Goal: Check status: Check status

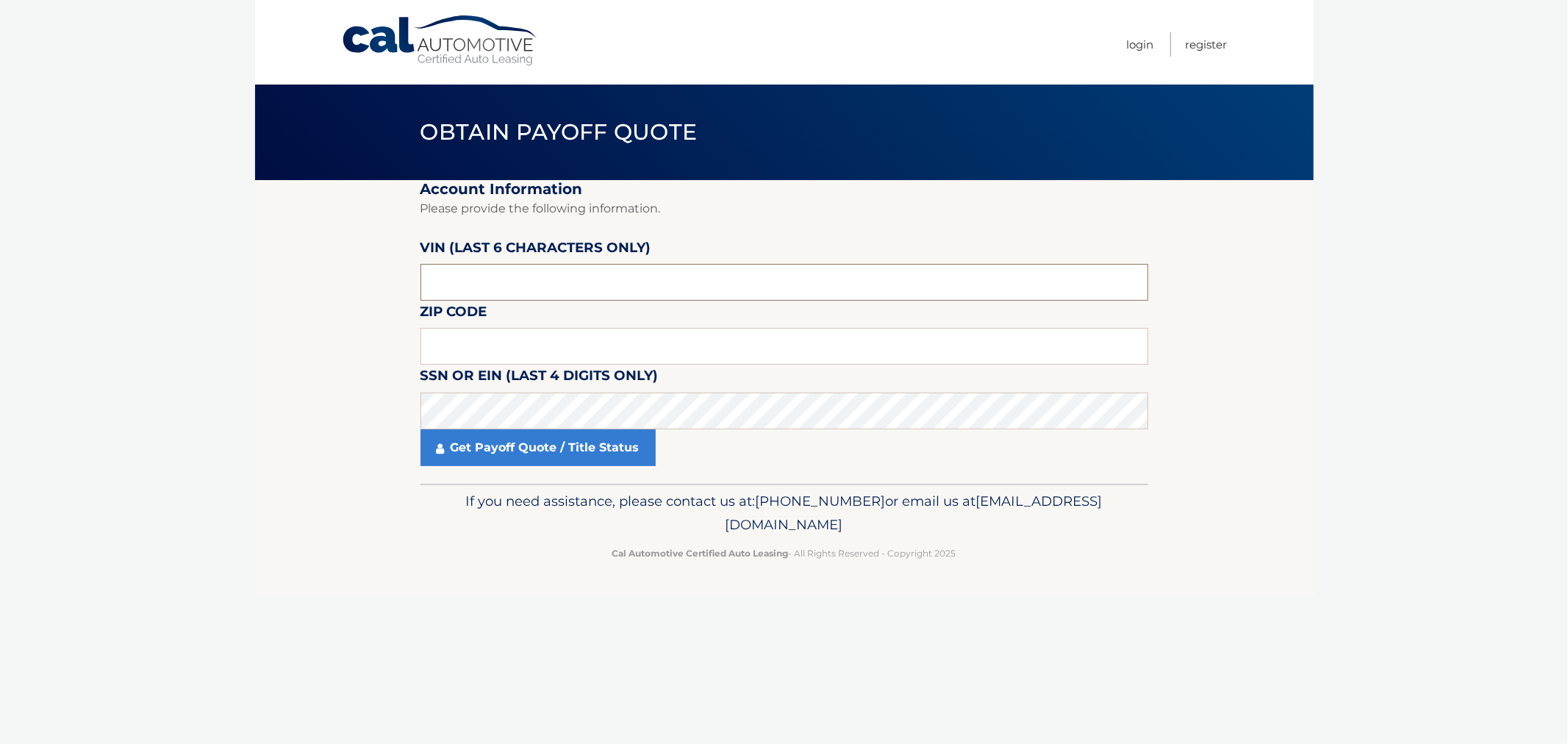
click at [516, 280] on input "text" at bounding box center [784, 282] width 727 height 37
type input "1*****"
type input "012722"
type input "11731"
click button "For Originating Dealer" at bounding box center [0, 0] width 0 height 0
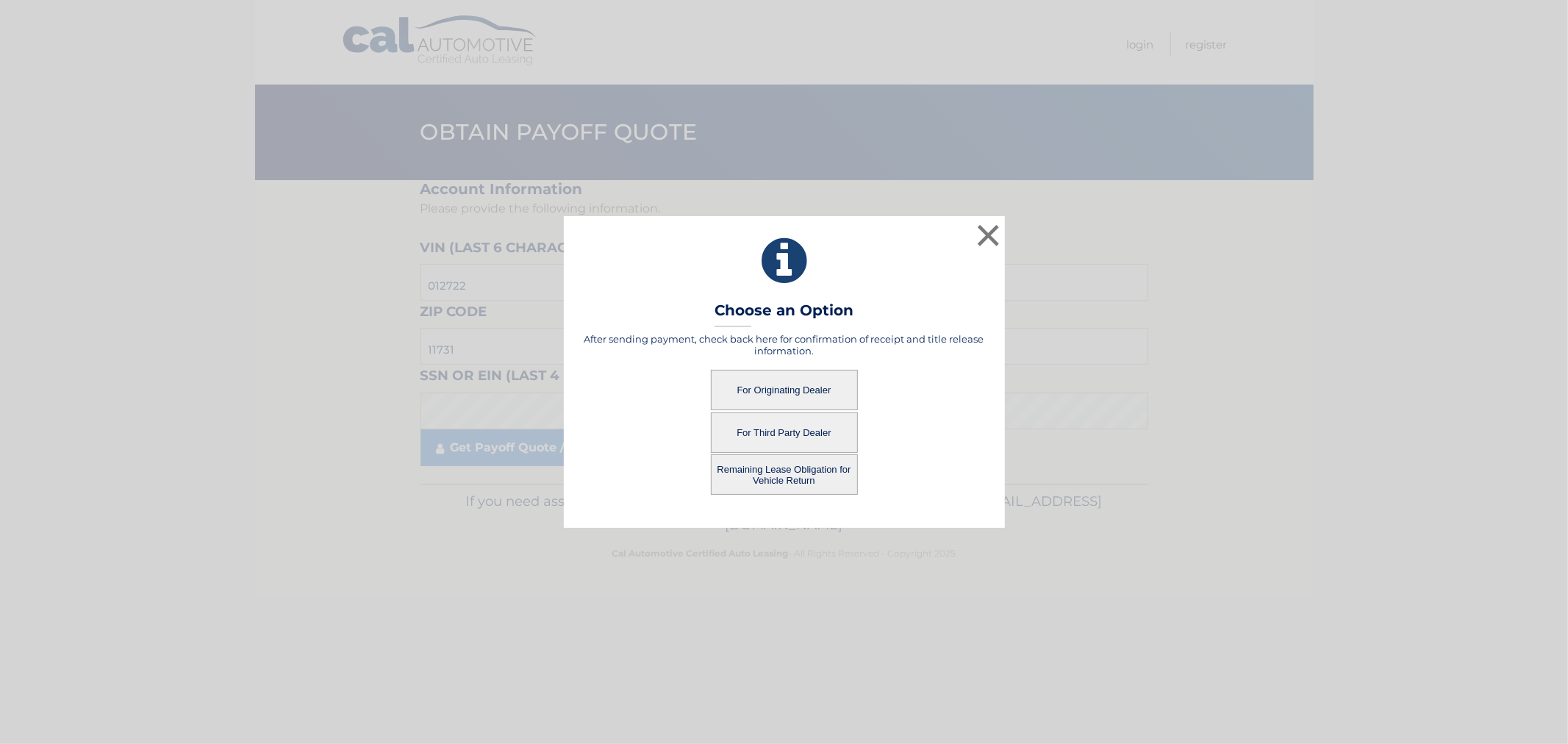
click at [824, 388] on button "For Originating Dealer" at bounding box center [784, 390] width 147 height 40
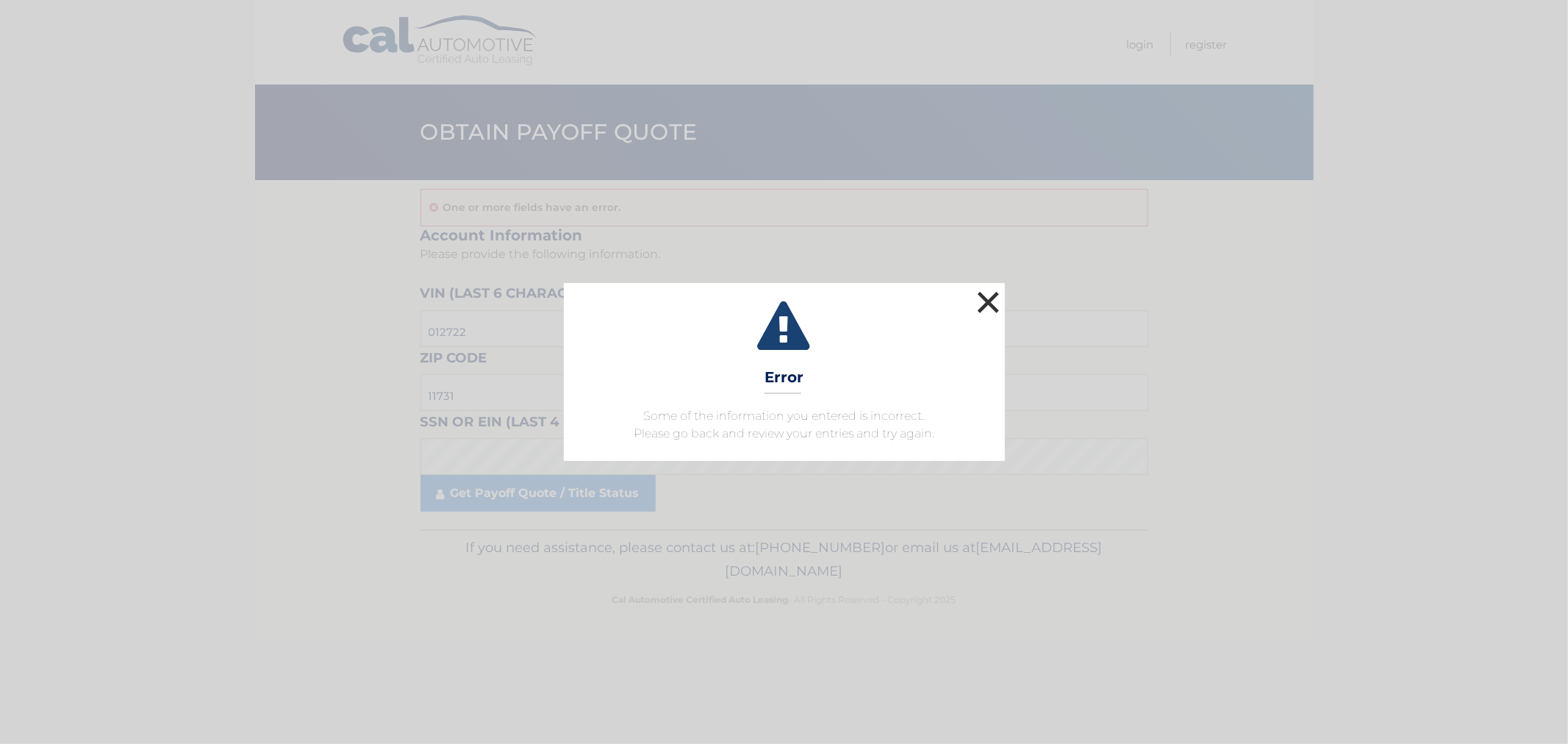
click at [990, 297] on button "×" at bounding box center [989, 302] width 29 height 29
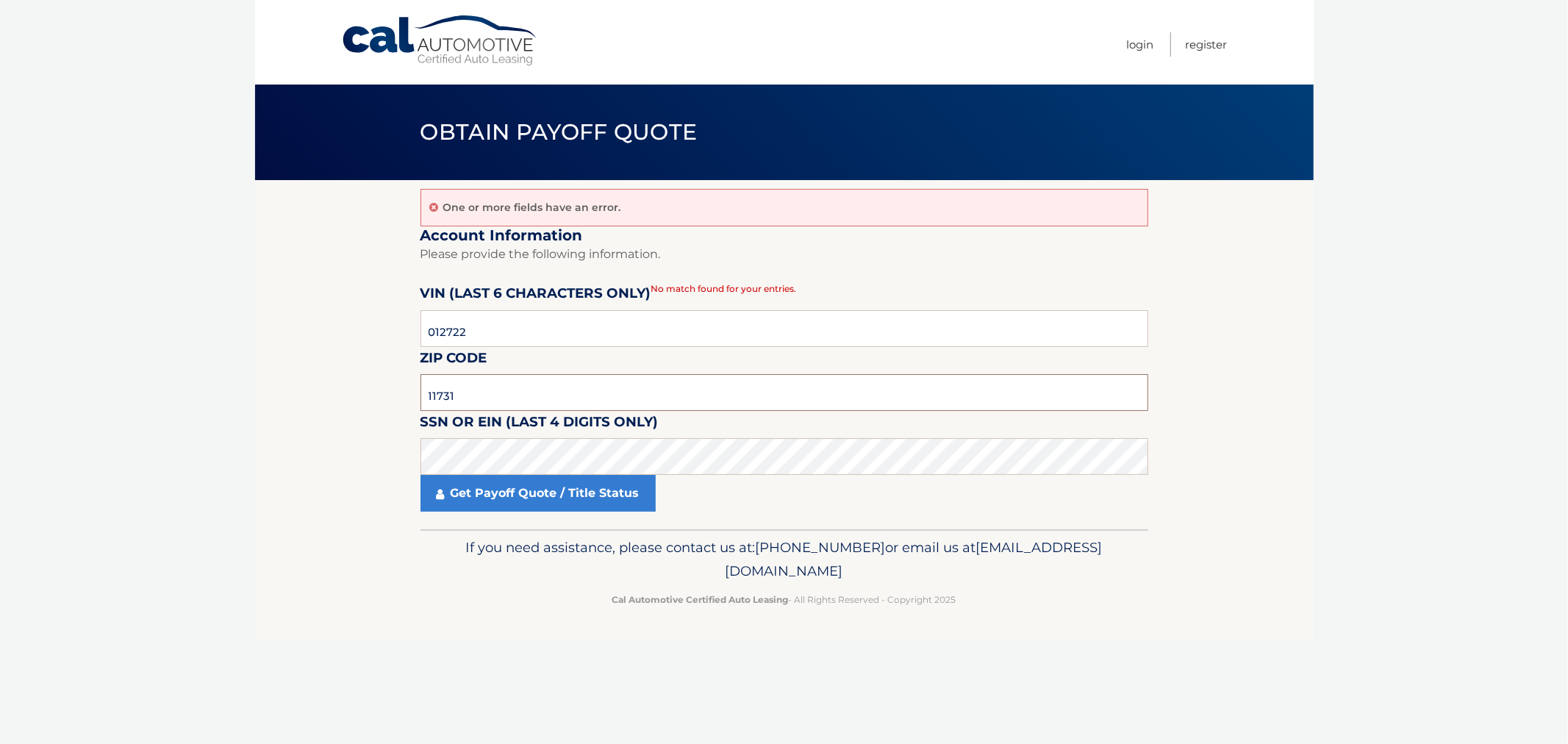
click at [495, 402] on input "11731" at bounding box center [784, 393] width 727 height 37
type input "11731"
click at [541, 491] on link "Get Payoff Quote / Title Status" at bounding box center [538, 493] width 235 height 37
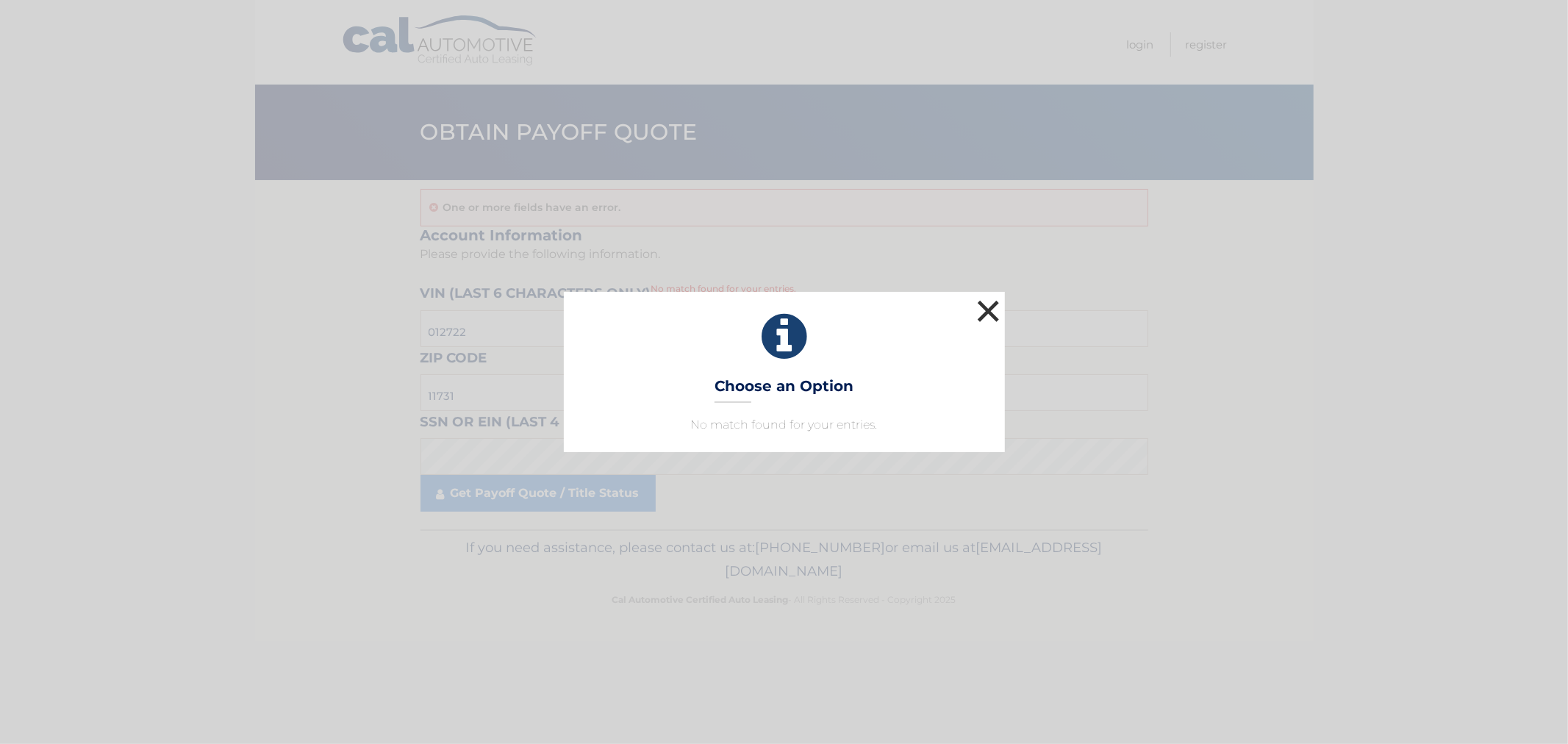
click at [982, 309] on button "×" at bounding box center [989, 311] width 29 height 29
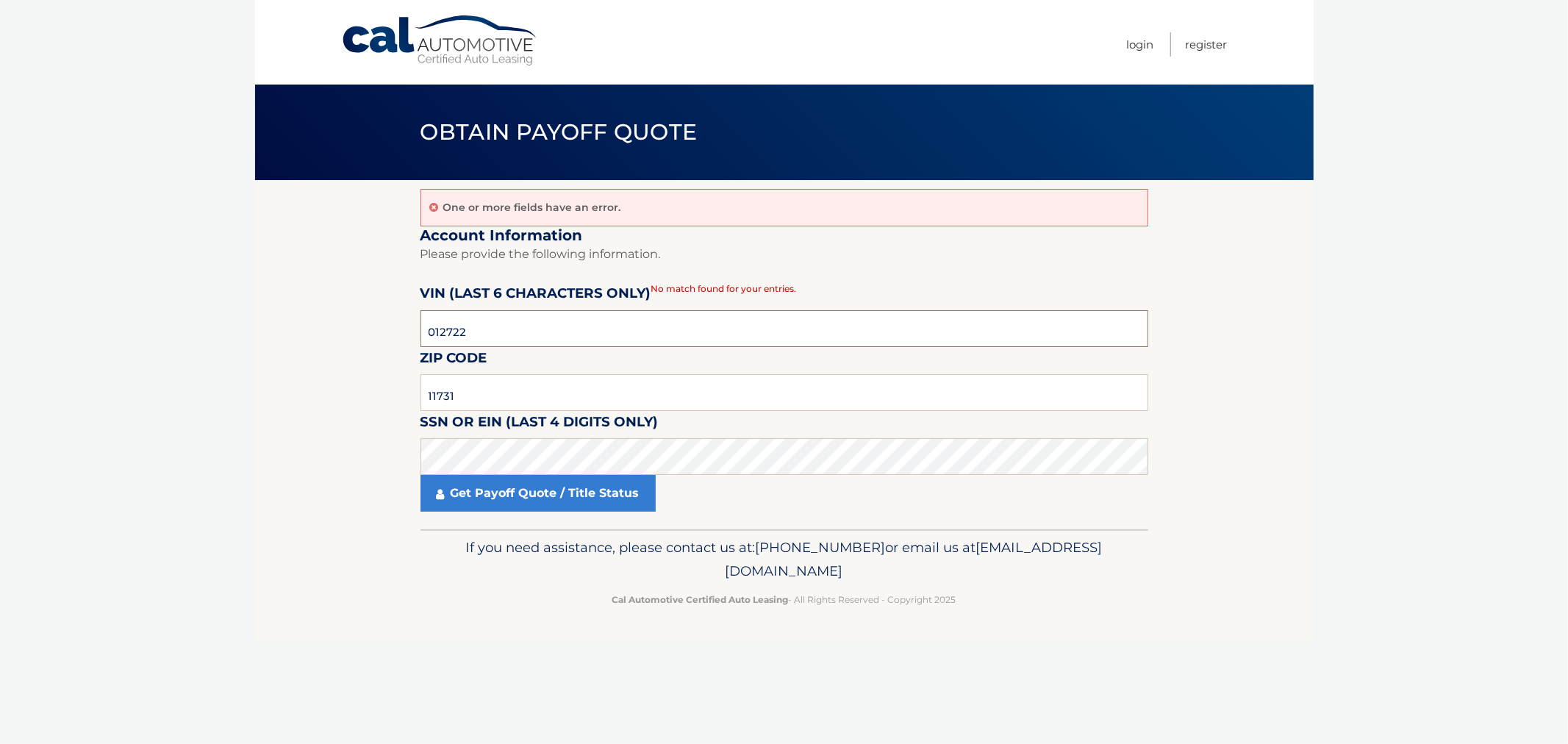
click at [509, 327] on input "012722" at bounding box center [784, 328] width 727 height 37
click at [701, 298] on fieldset "Account Information Please provide the following information. VIN (last 6 chara…" at bounding box center [784, 378] width 727 height 303
click at [611, 338] on input "012722" at bounding box center [784, 328] width 727 height 37
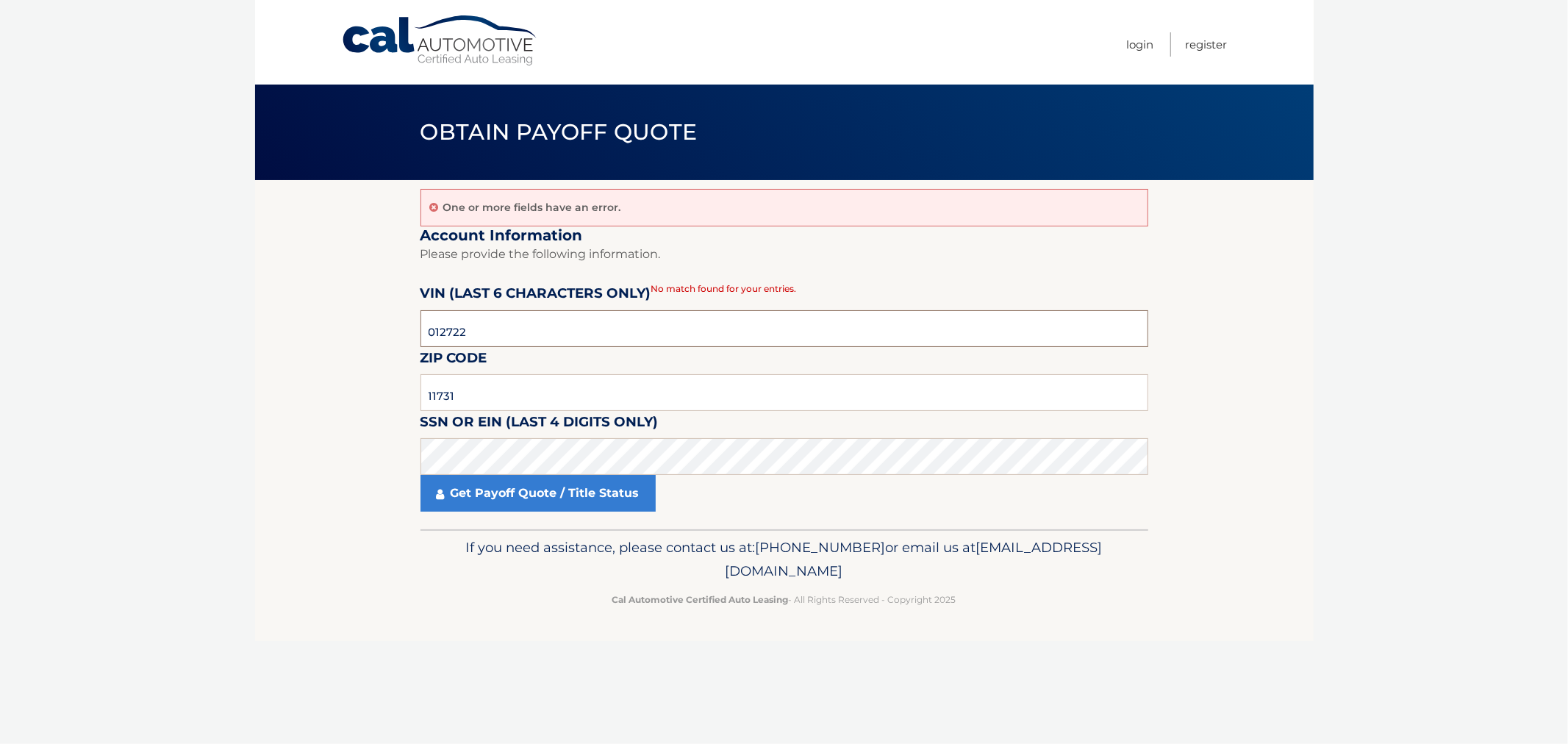
click at [611, 338] on input "012722" at bounding box center [784, 328] width 727 height 37
click at [498, 387] on input "11731" at bounding box center [784, 393] width 727 height 37
click at [578, 509] on link "Get Payoff Quote / Title Status" at bounding box center [538, 493] width 235 height 37
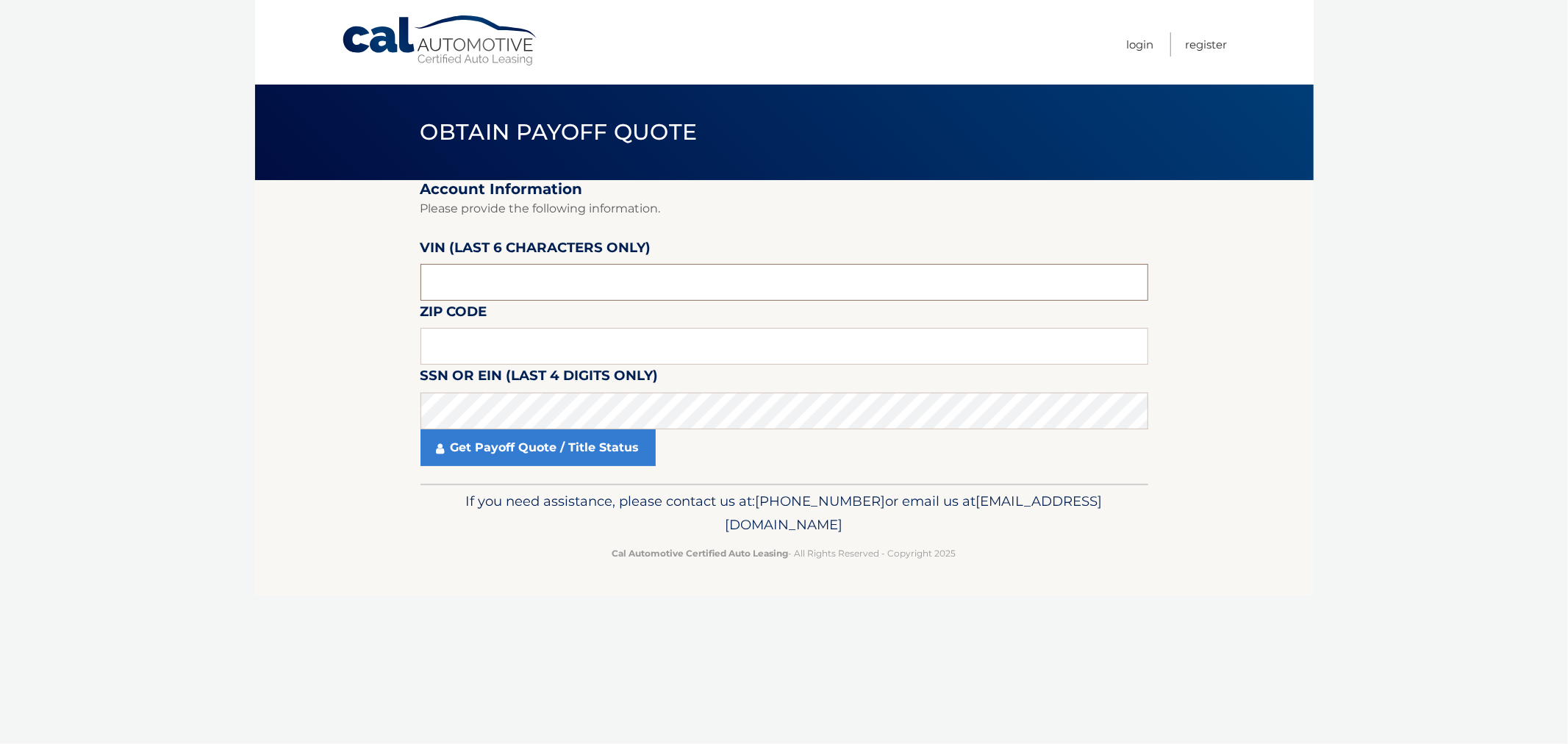
click at [541, 270] on input "text" at bounding box center [784, 282] width 727 height 37
click at [515, 351] on input "text" at bounding box center [784, 346] width 727 height 37
type input "11731"
click button "For Originating Dealer" at bounding box center [0, 0] width 0 height 0
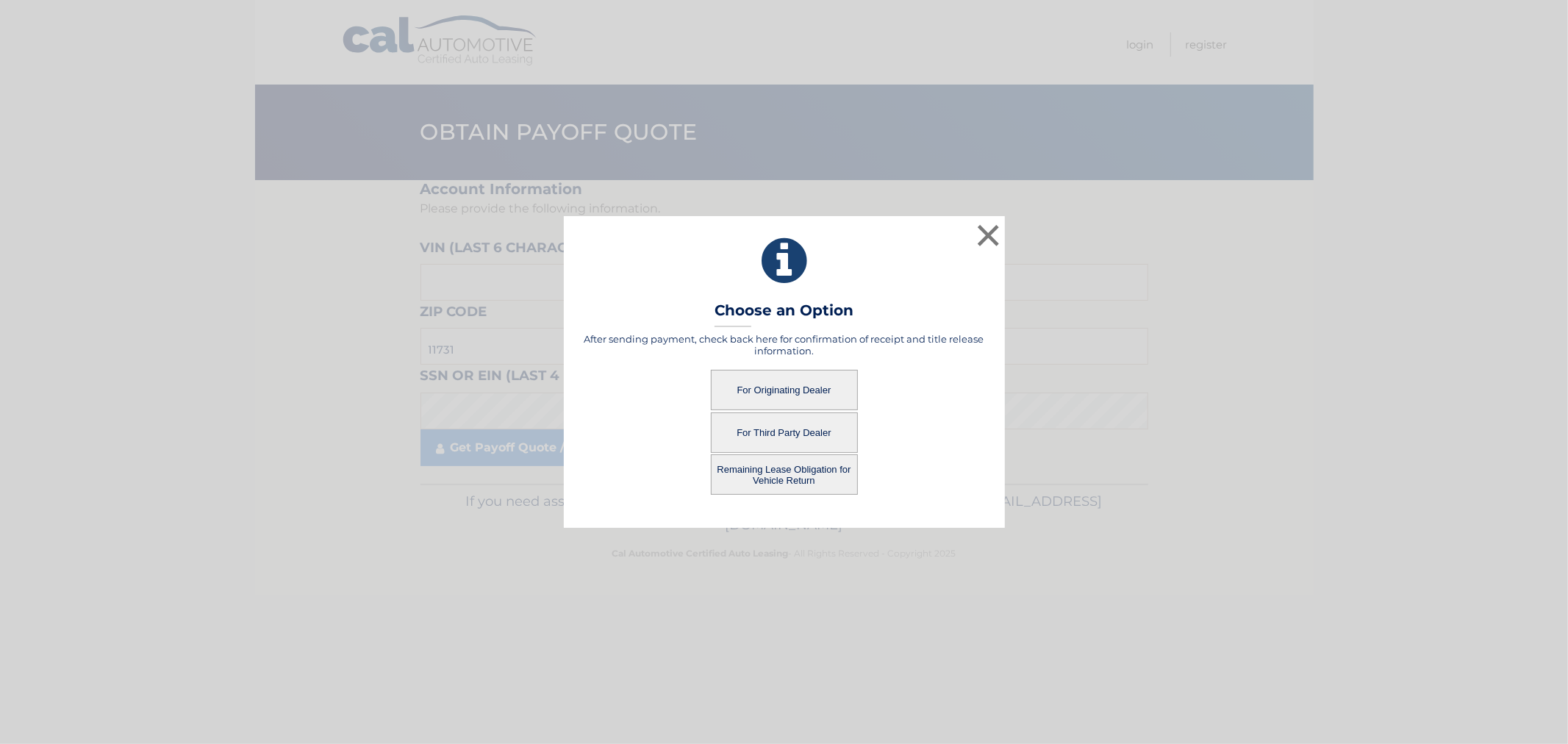
click at [833, 390] on button "For Originating Dealer" at bounding box center [784, 390] width 147 height 40
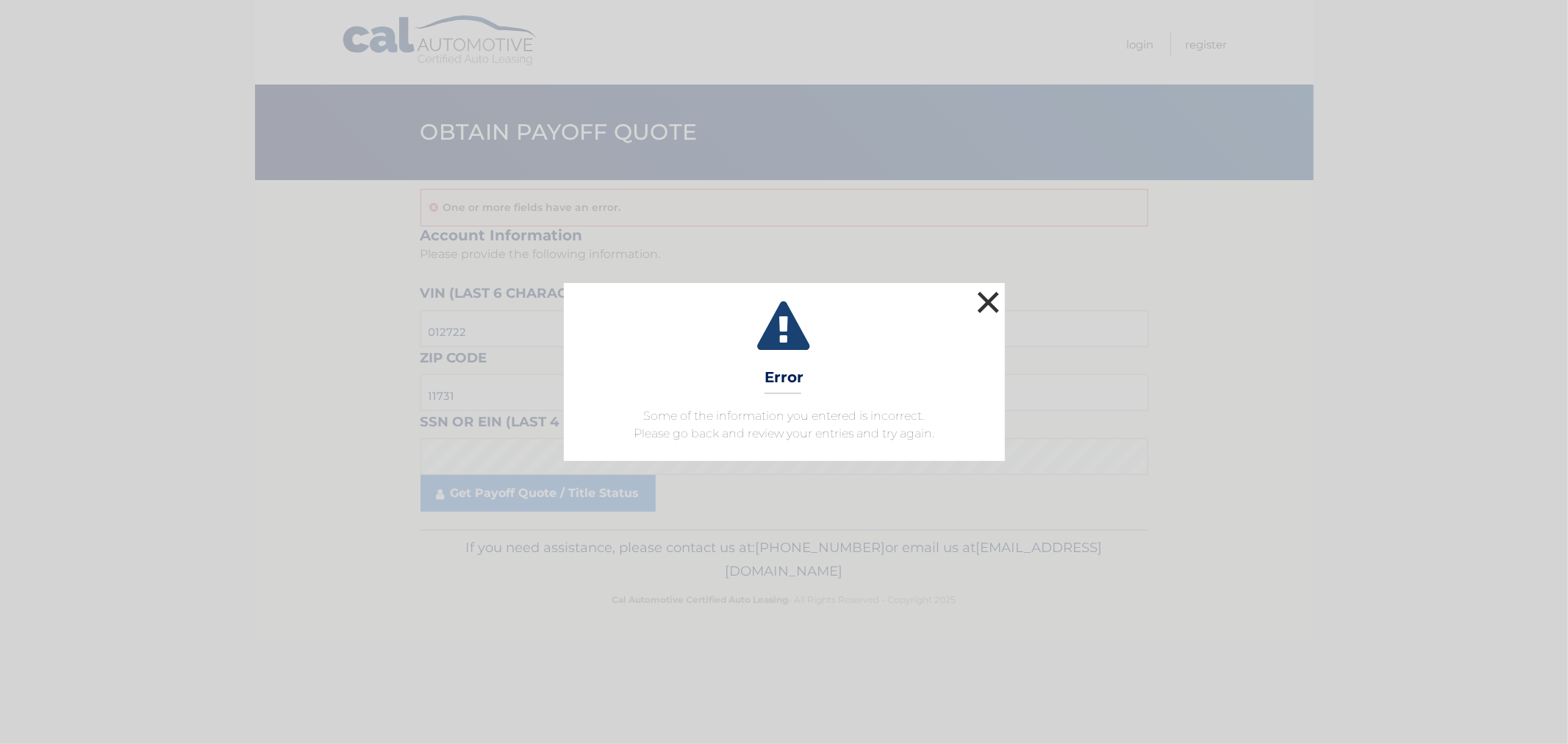
click at [982, 306] on button "×" at bounding box center [989, 302] width 29 height 29
